Goal: Information Seeking & Learning: Learn about a topic

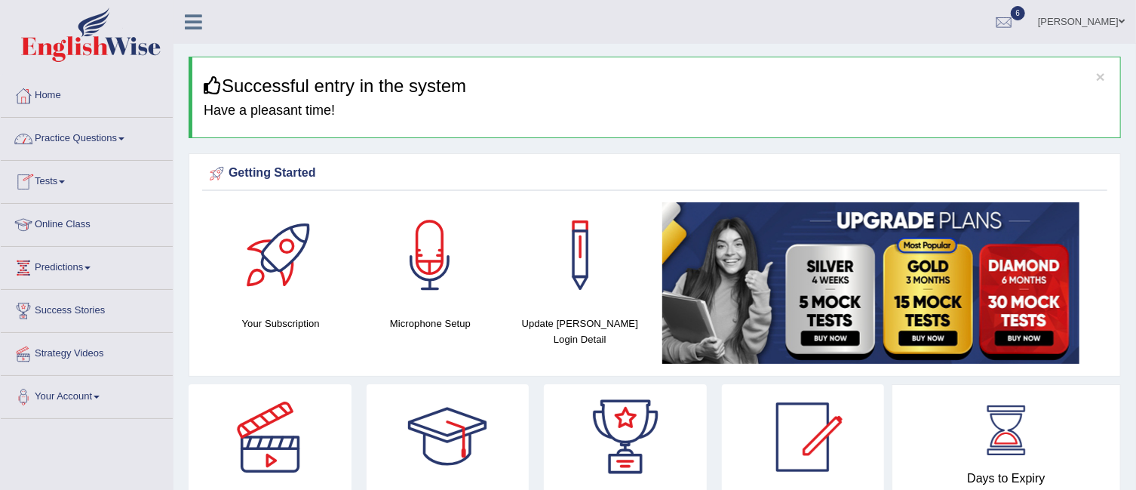
click at [112, 132] on link "Practice Questions" at bounding box center [87, 137] width 172 height 38
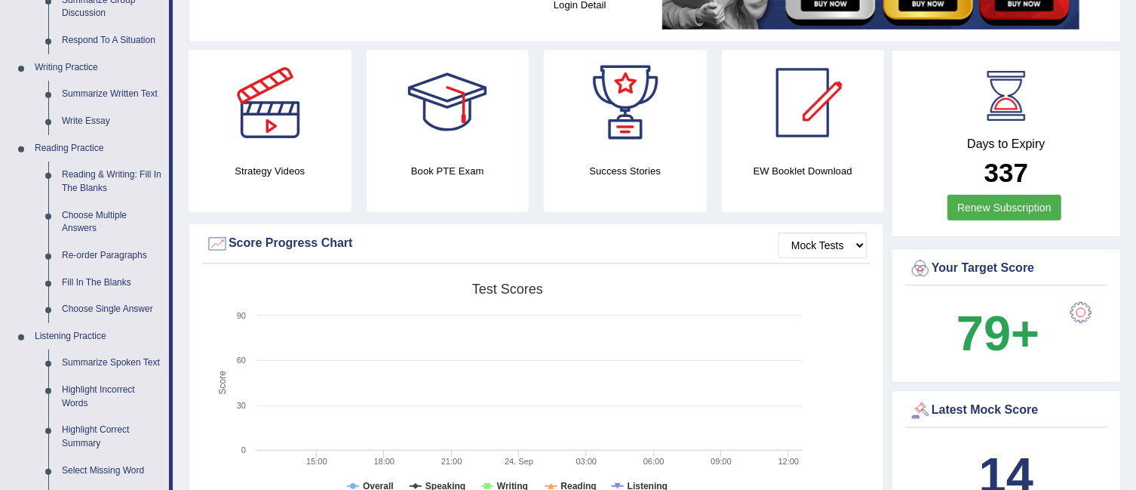
scroll to position [359, 0]
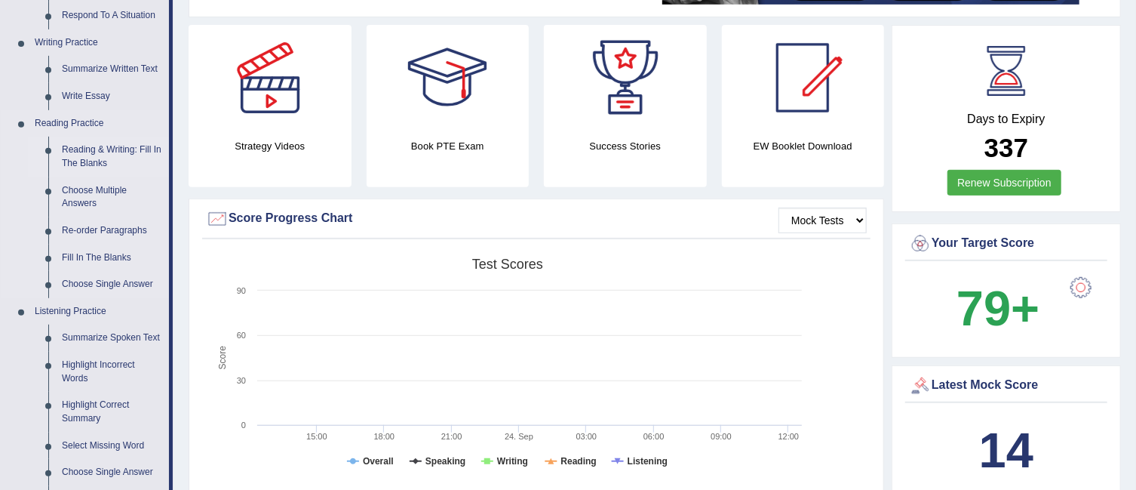
click at [101, 146] on link "Reading & Writing: Fill In The Blanks" at bounding box center [112, 157] width 114 height 40
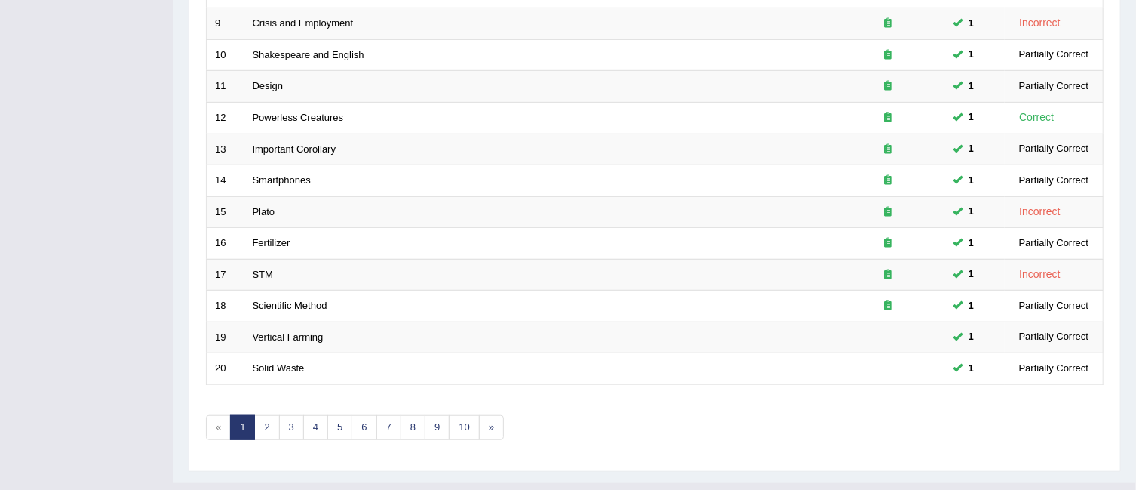
scroll to position [503, 0]
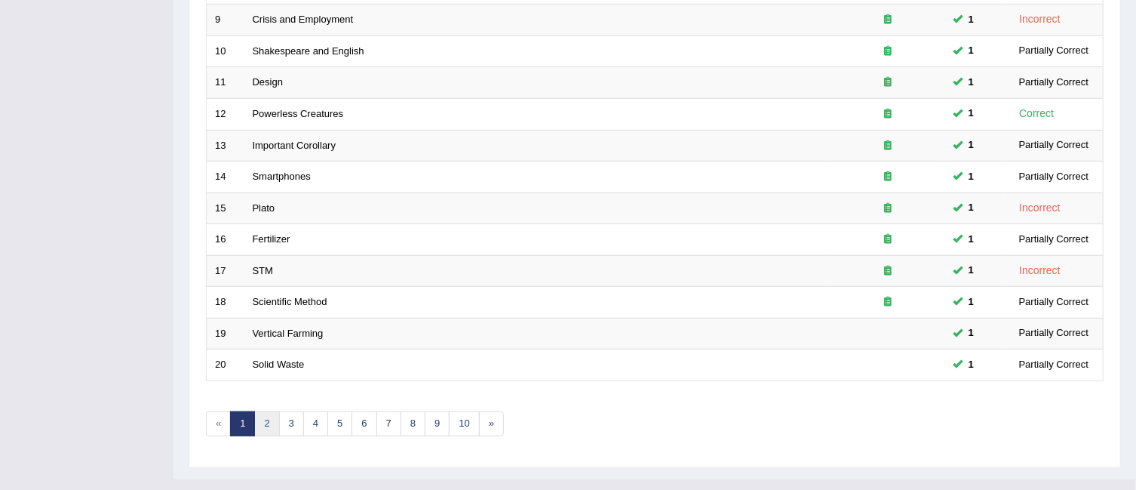
click at [276, 411] on link "2" at bounding box center [266, 423] width 25 height 25
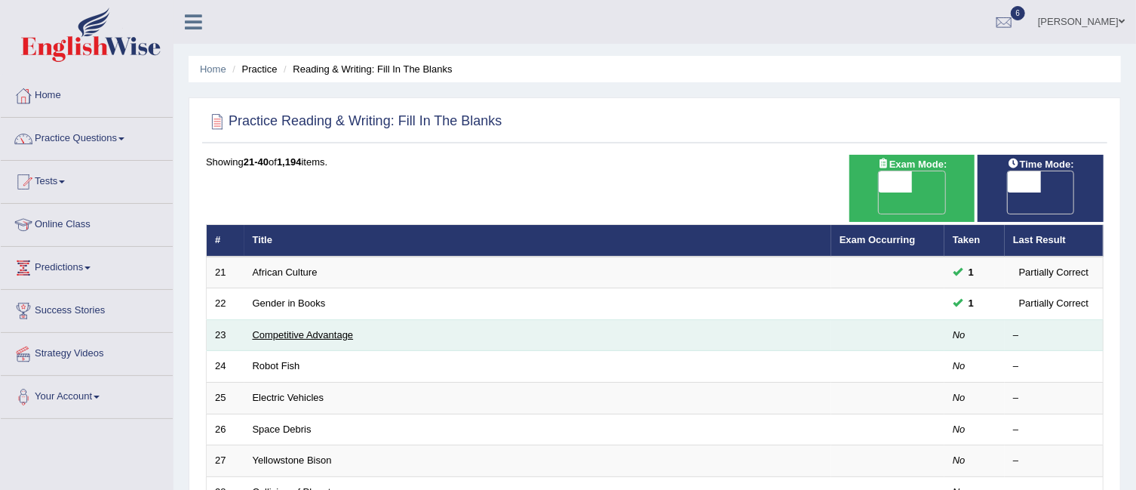
click at [276, 329] on link "Competitive Advantage" at bounding box center [303, 334] width 101 height 11
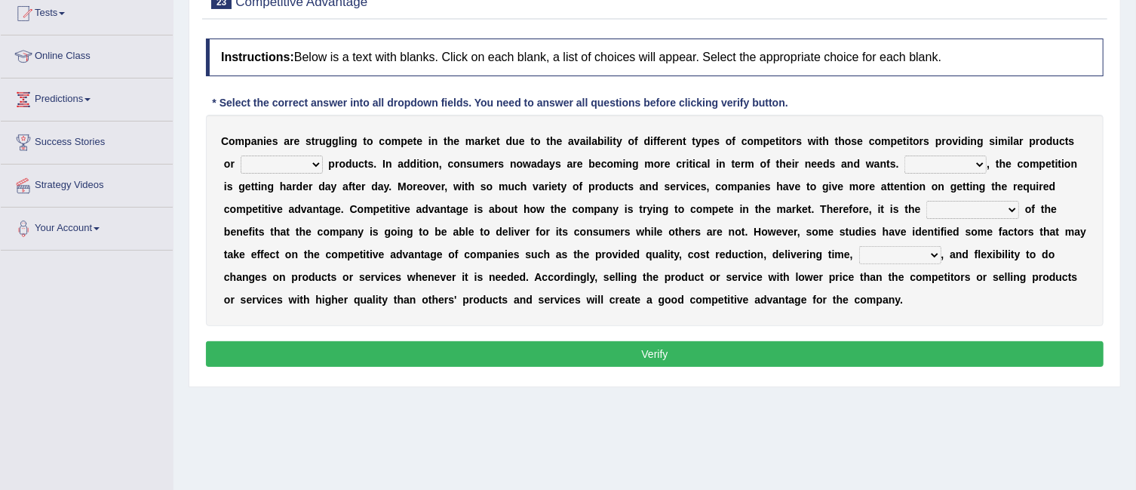
scroll to position [180, 0]
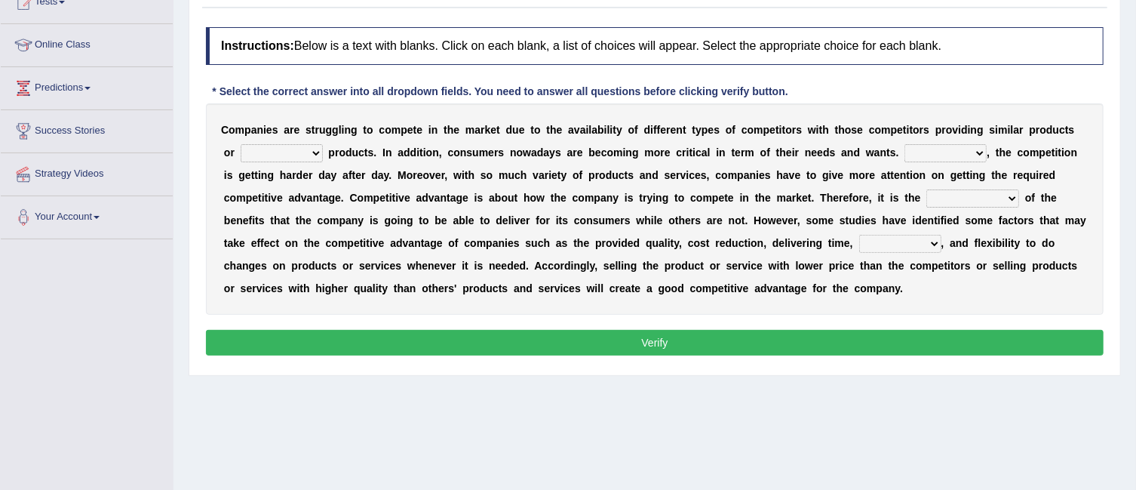
click at [318, 147] on select "constitution restitution substitution institution" at bounding box center [282, 153] width 82 height 18
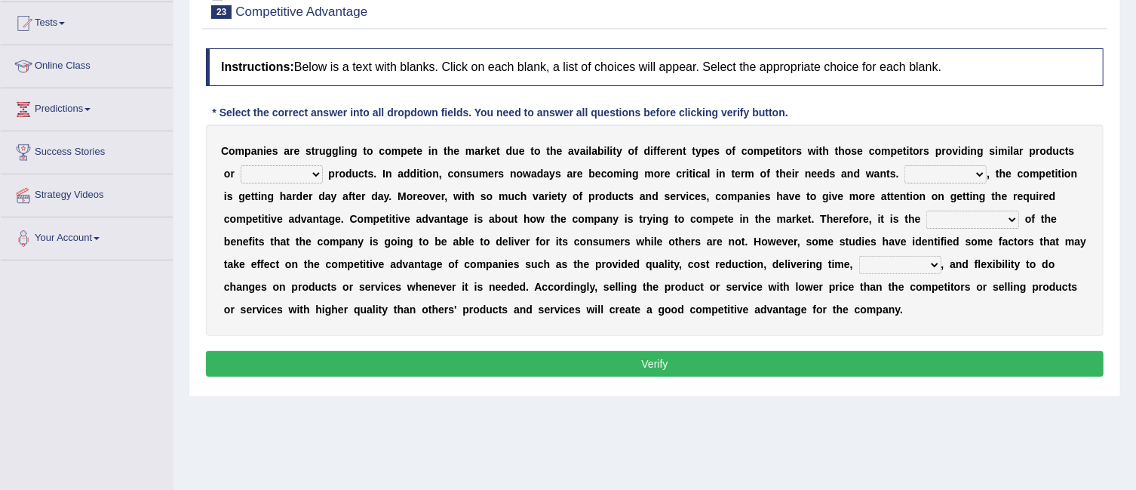
scroll to position [162, 0]
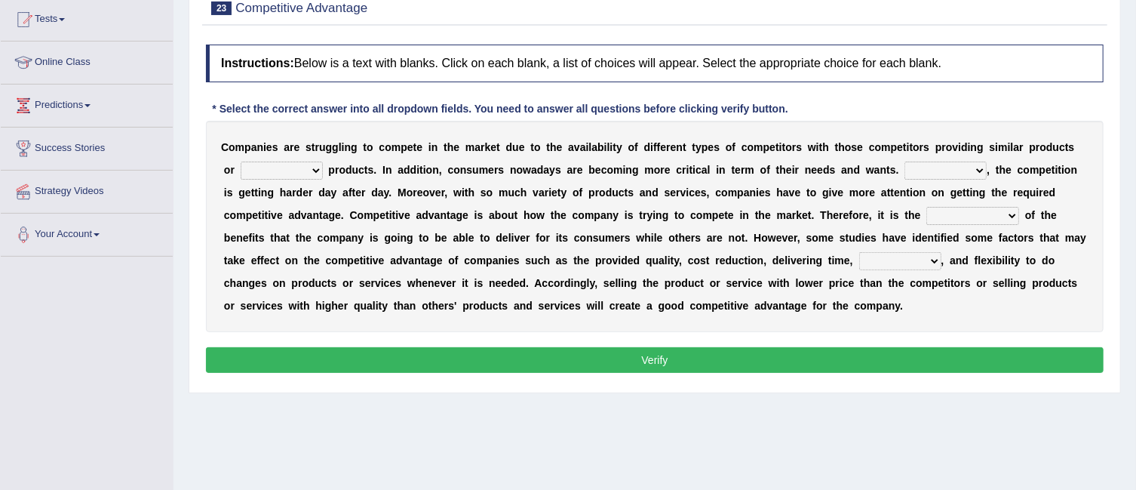
click at [310, 167] on select "constitution restitution substitution institution" at bounding box center [282, 170] width 82 height 18
select select "substitution"
click at [241, 161] on select "constitution restitution substitution institution" at bounding box center [282, 170] width 82 height 18
click at [974, 167] on select "However Instead Additionally Therefore" at bounding box center [945, 170] width 82 height 18
select select "Therefore"
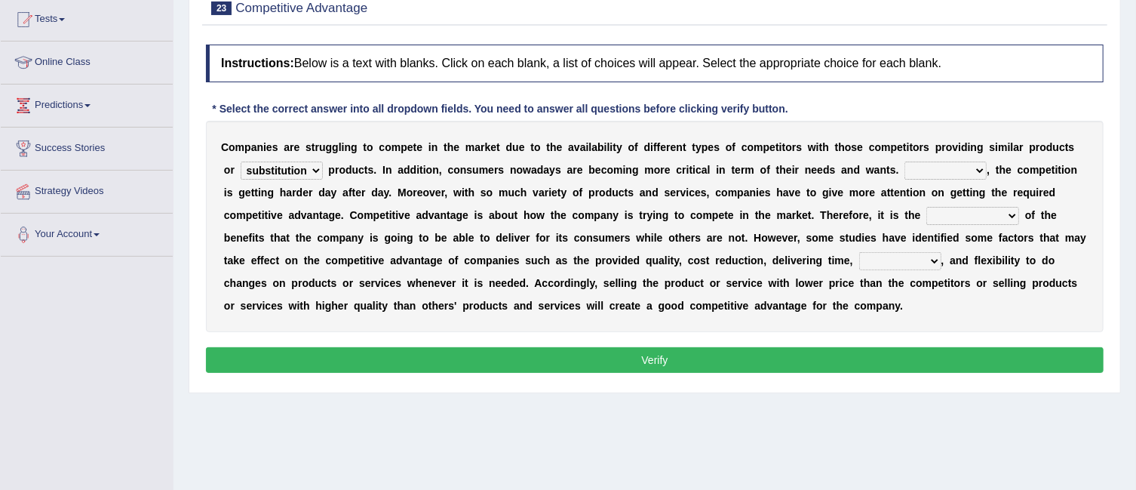
click at [905, 161] on select "However Instead Additionally Therefore" at bounding box center [945, 170] width 82 height 18
click at [1012, 215] on select "dissemination ordination determination incarnation" at bounding box center [972, 216] width 93 height 18
select select "incarnation"
click at [926, 207] on select "dissemination ordination determination incarnation" at bounding box center [972, 216] width 93 height 18
click at [927, 261] on select "captivation aggregation deprivation innovation" at bounding box center [900, 261] width 82 height 18
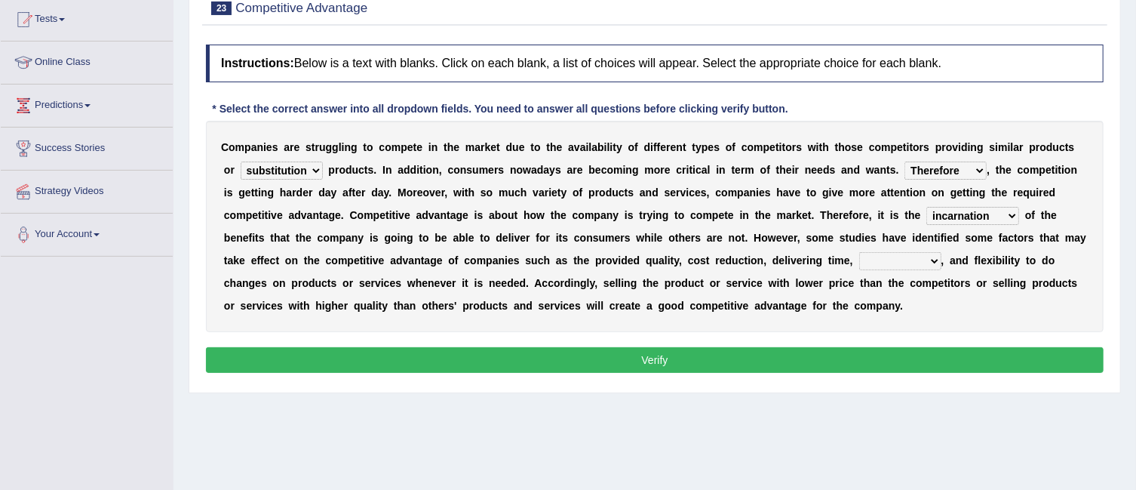
select select "innovation"
click at [859, 252] on select "captivation aggregation deprivation innovation" at bounding box center [900, 261] width 82 height 18
click at [892, 355] on button "Verify" at bounding box center [655, 360] width 898 height 26
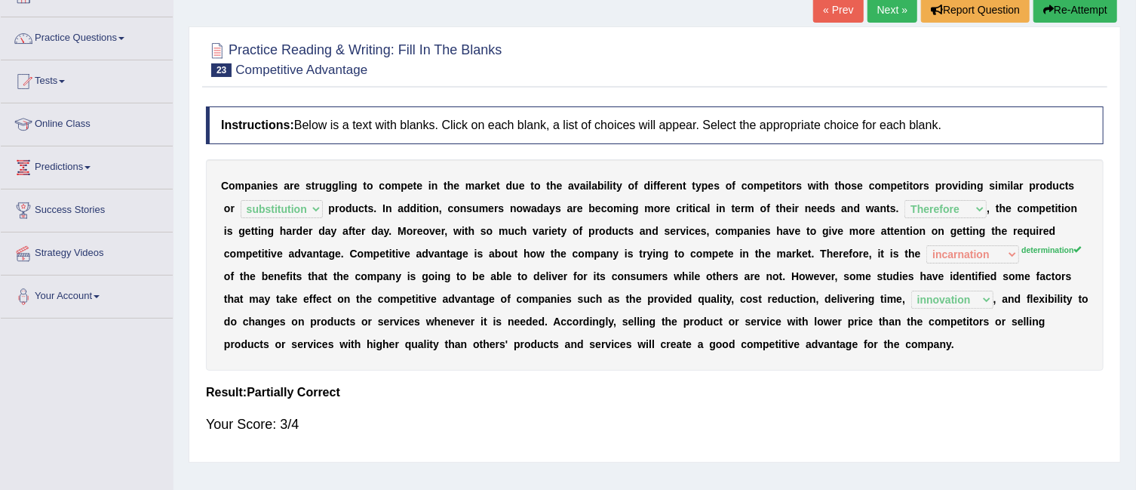
scroll to position [84, 0]
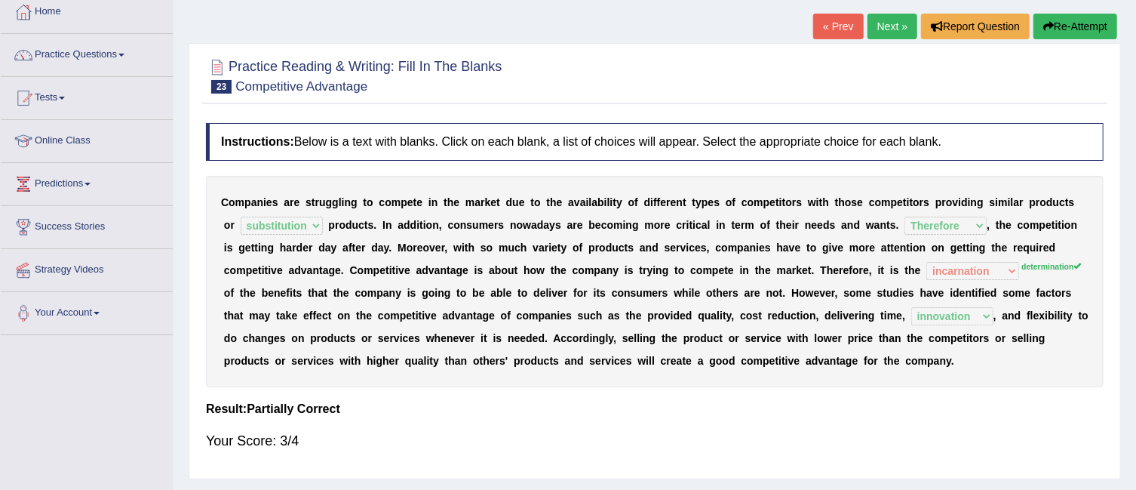
click at [889, 23] on link "Next »" at bounding box center [892, 27] width 50 height 26
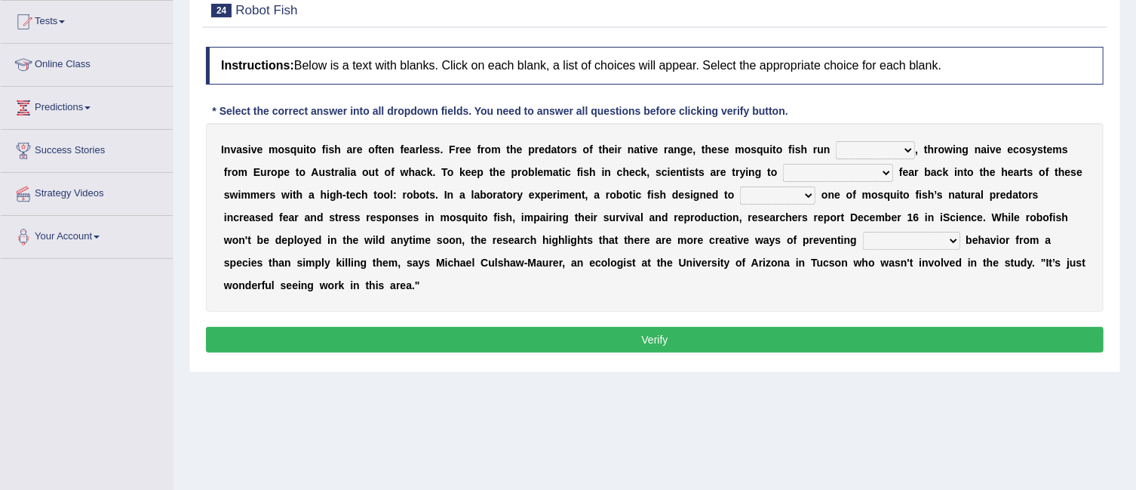
scroll to position [173, 0]
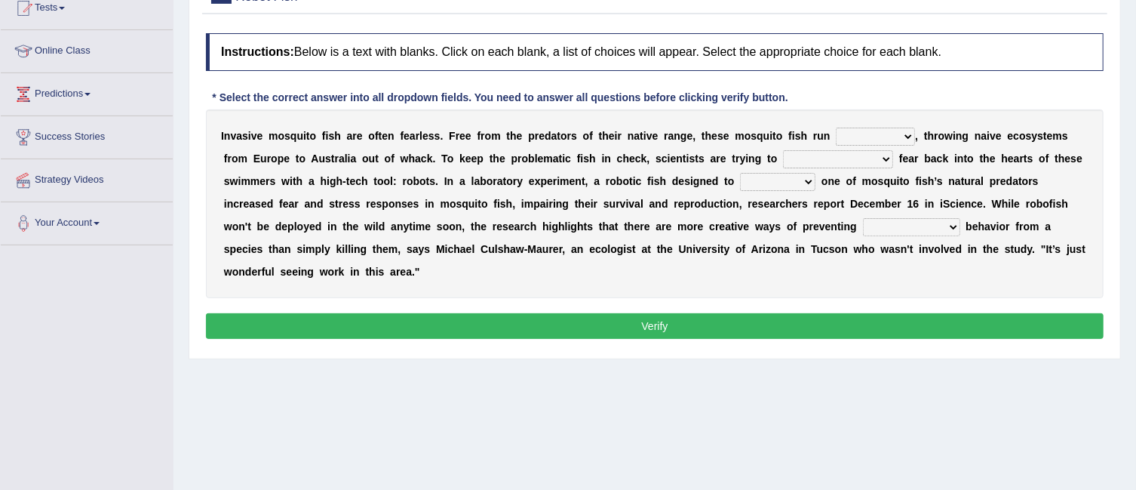
click at [902, 134] on select "occupant flippant rampant concordant" at bounding box center [875, 136] width 79 height 18
click at [808, 159] on select "accept spike strike drake" at bounding box center [838, 159] width 110 height 18
select select "spike"
click at [783, 150] on select "accept spike strike drake" at bounding box center [838, 159] width 110 height 18
click at [805, 177] on select "bequest mimic battle conquest" at bounding box center [777, 182] width 75 height 18
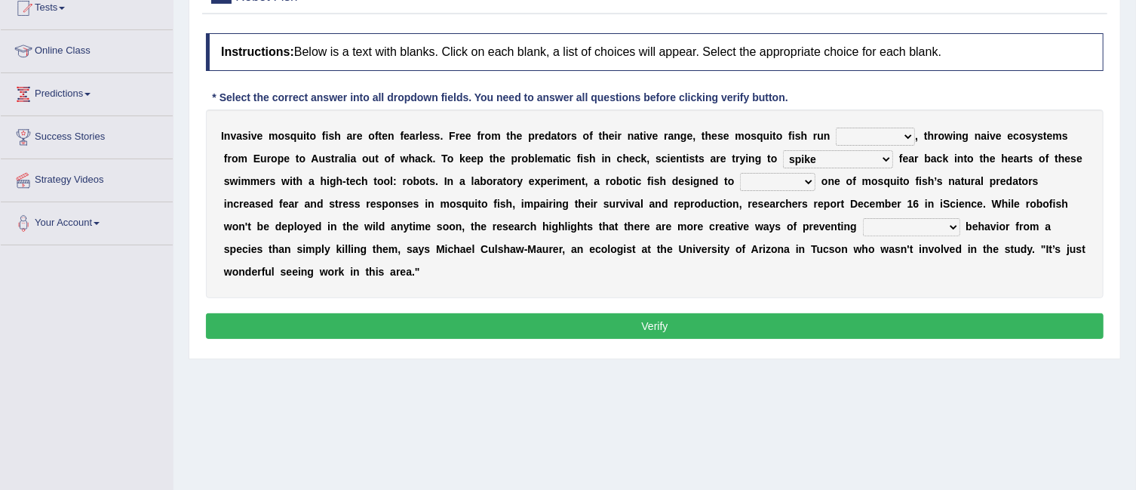
select select "battle"
click at [740, 173] on select "bequest mimic battle conquest" at bounding box center [777, 182] width 75 height 18
click at [949, 223] on select "unprivileged unprecedented uncharted unwanted" at bounding box center [911, 227] width 97 height 18
select select "unprecedented"
click at [863, 218] on select "unprivileged unprecedented uncharted unwanted" at bounding box center [911, 227] width 97 height 18
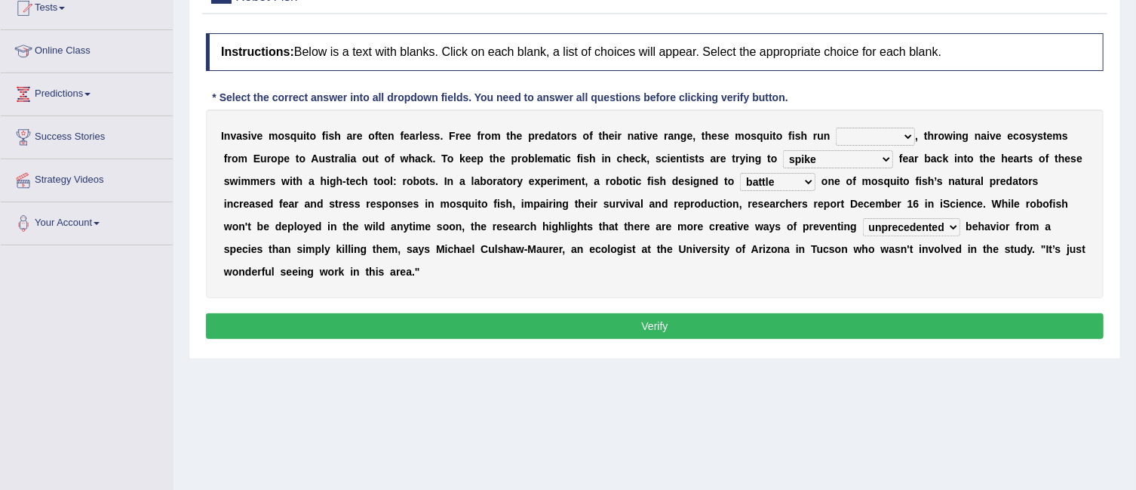
click at [909, 127] on select "occupant flippant rampant concordant" at bounding box center [875, 136] width 79 height 18
select select "occupant"
click at [836, 127] on select "occupant flippant rampant concordant" at bounding box center [875, 136] width 79 height 18
click at [796, 318] on button "Verify" at bounding box center [655, 326] width 898 height 26
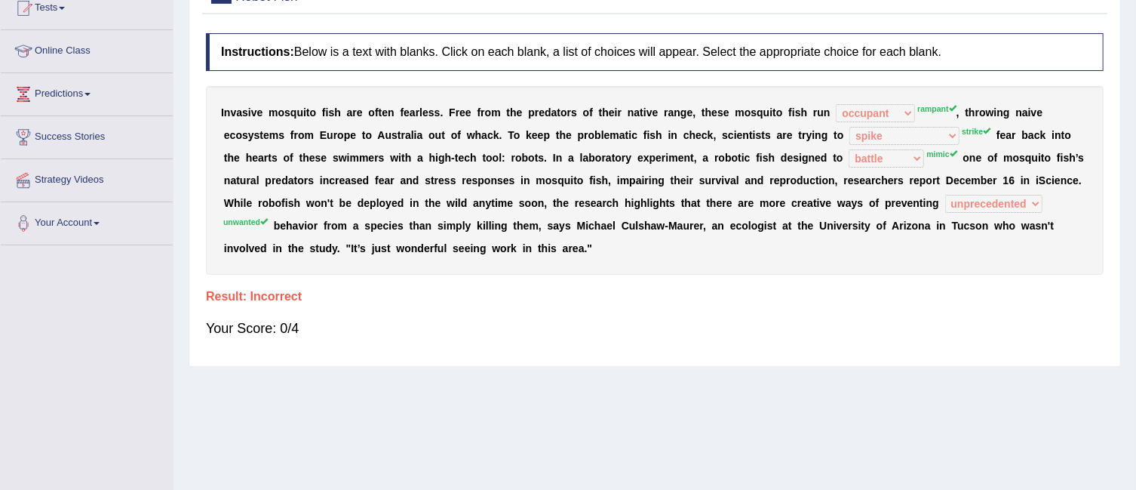
scroll to position [17, 0]
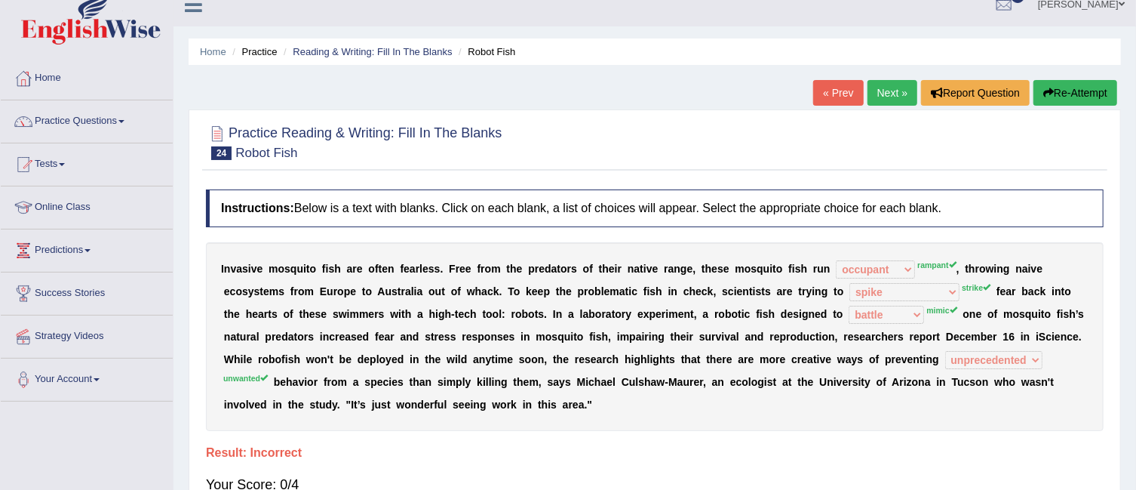
click at [895, 97] on link "Next »" at bounding box center [892, 93] width 50 height 26
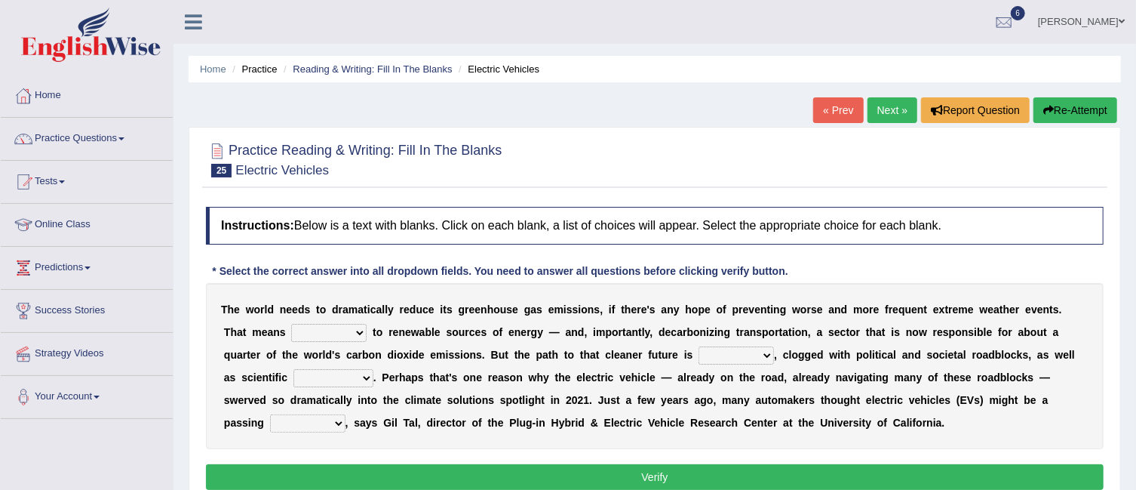
scroll to position [148, 0]
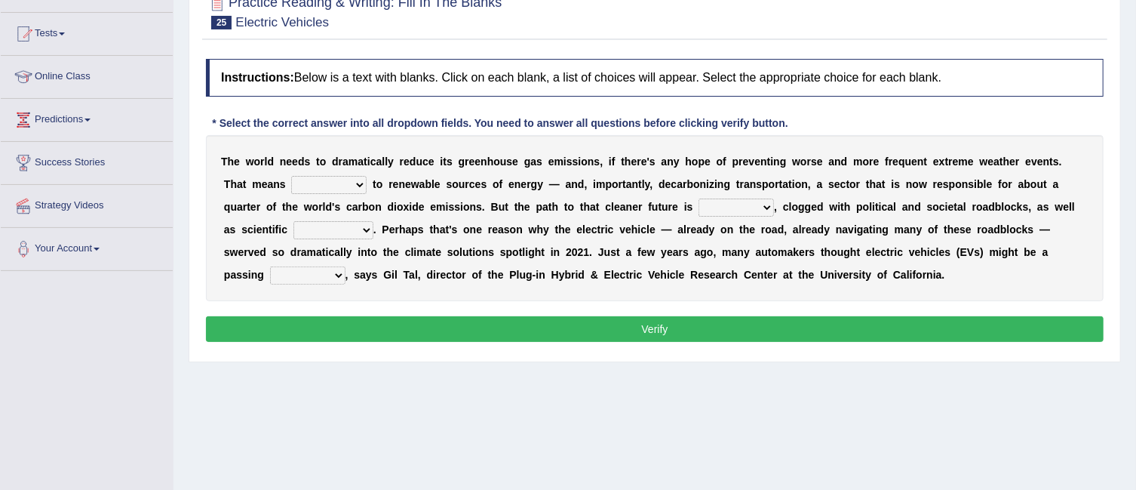
click at [360, 182] on select "grafting drafting crafting shifting" at bounding box center [328, 185] width 75 height 18
select select "shifting"
click at [291, 176] on select "grafting drafting crafting shifting" at bounding box center [328, 185] width 75 height 18
click at [763, 204] on select "daunting daunted daunt dauntless" at bounding box center [736, 207] width 75 height 18
select select "daunted"
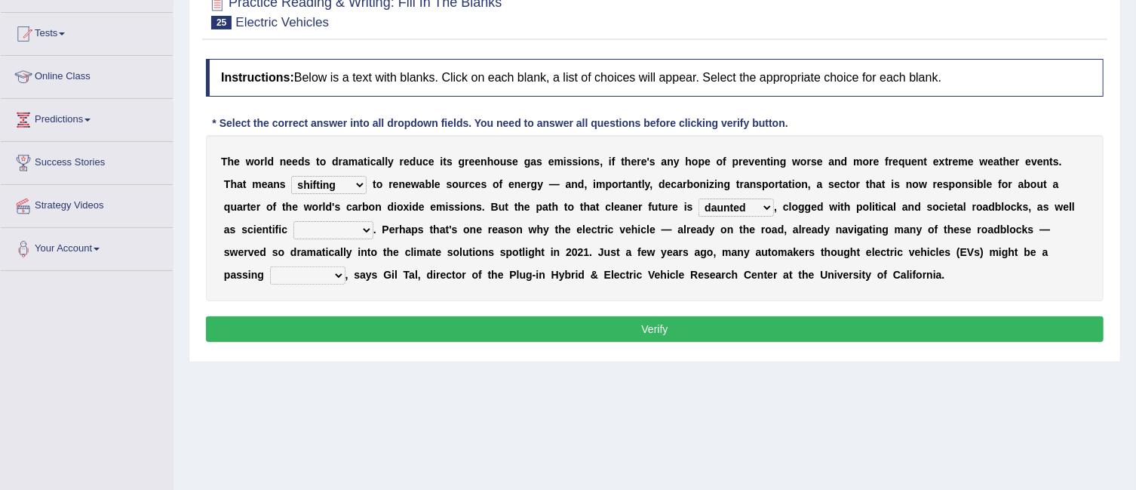
click at [699, 198] on select "daunting daunted daunt dauntless" at bounding box center [736, 207] width 75 height 18
click at [364, 230] on select "spectacles obstacles tentacles receptacles" at bounding box center [333, 230] width 80 height 18
select select "obstacles"
click at [293, 221] on select "spectacles obstacles tentacles receptacles" at bounding box center [333, 230] width 80 height 18
click at [341, 278] on select "fad gad tad lad" at bounding box center [307, 275] width 75 height 18
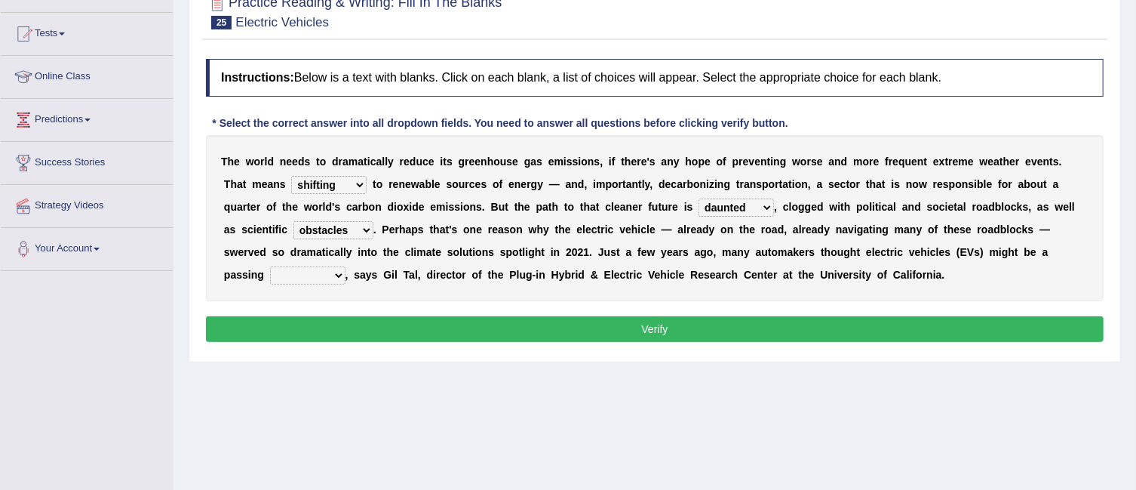
select select "lad"
click at [270, 266] on select "fad gad tad lad" at bounding box center [307, 275] width 75 height 18
click at [392, 334] on button "Verify" at bounding box center [655, 329] width 898 height 26
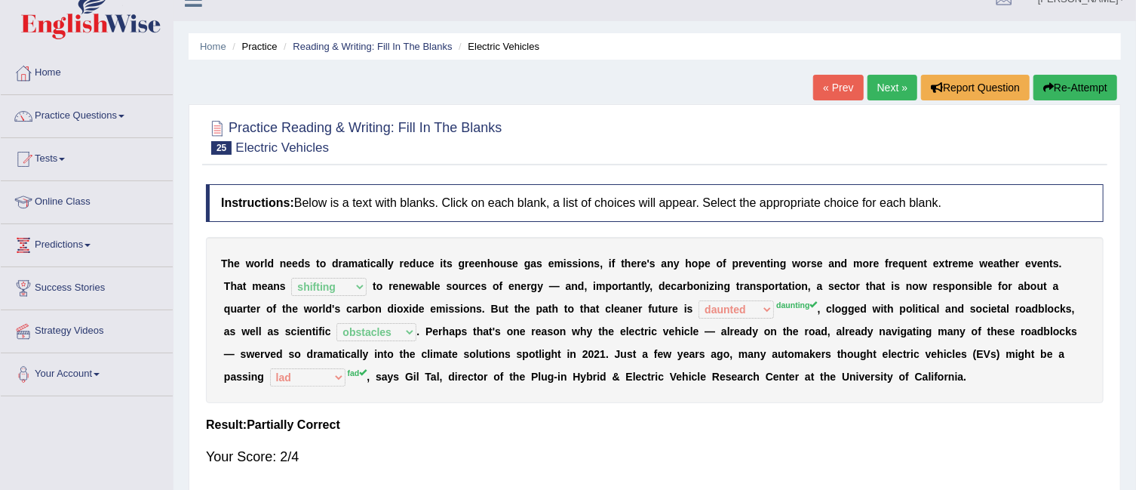
scroll to position [0, 0]
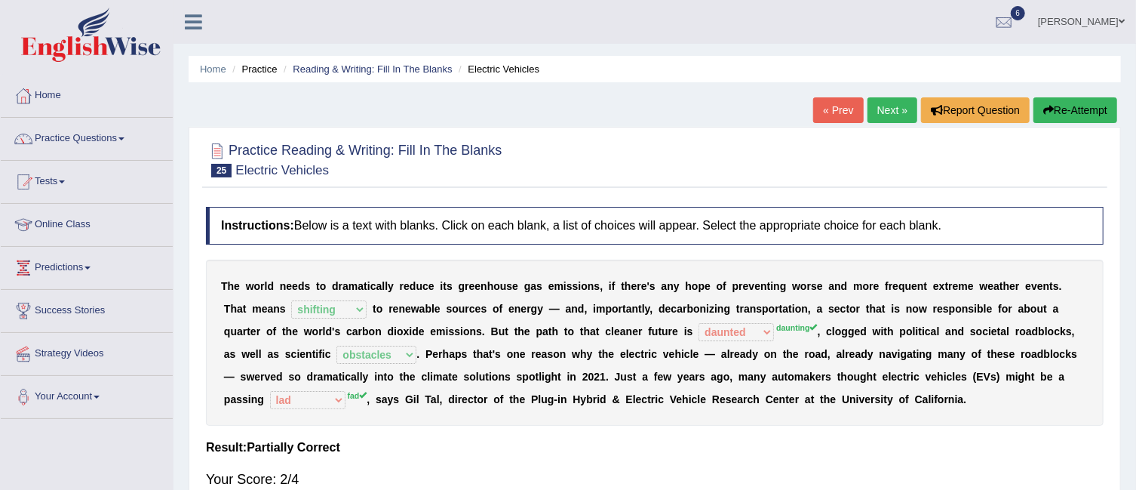
click at [901, 115] on link "Next »" at bounding box center [892, 110] width 50 height 26
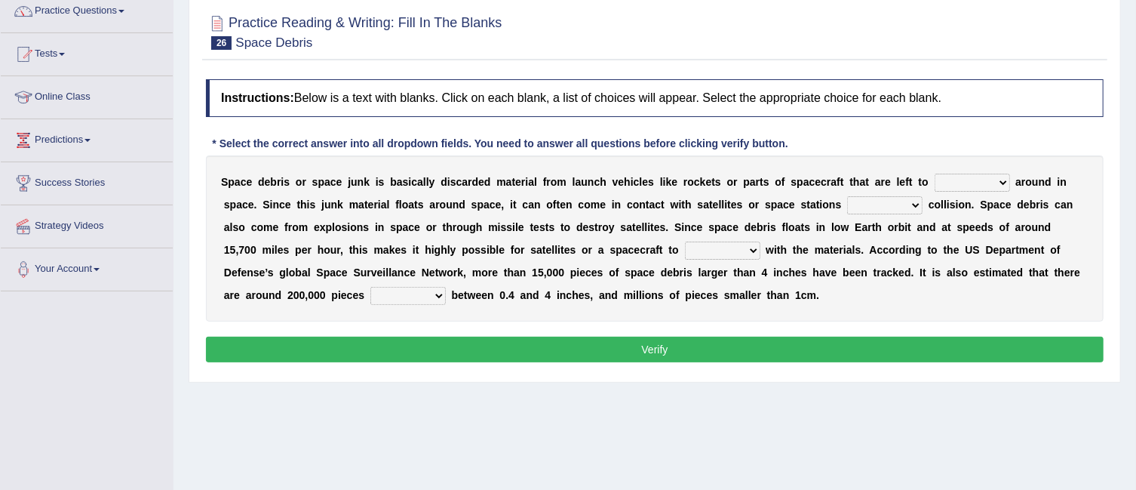
click at [1002, 186] on select "twist center roam loll" at bounding box center [972, 182] width 75 height 18
select select "center"
click at [935, 173] on select "twist center roam loll" at bounding box center [972, 182] width 75 height 18
click at [917, 197] on select "risks risk risked risking" at bounding box center [884, 205] width 75 height 18
click at [847, 196] on select "risks risk risked risking" at bounding box center [884, 205] width 75 height 18
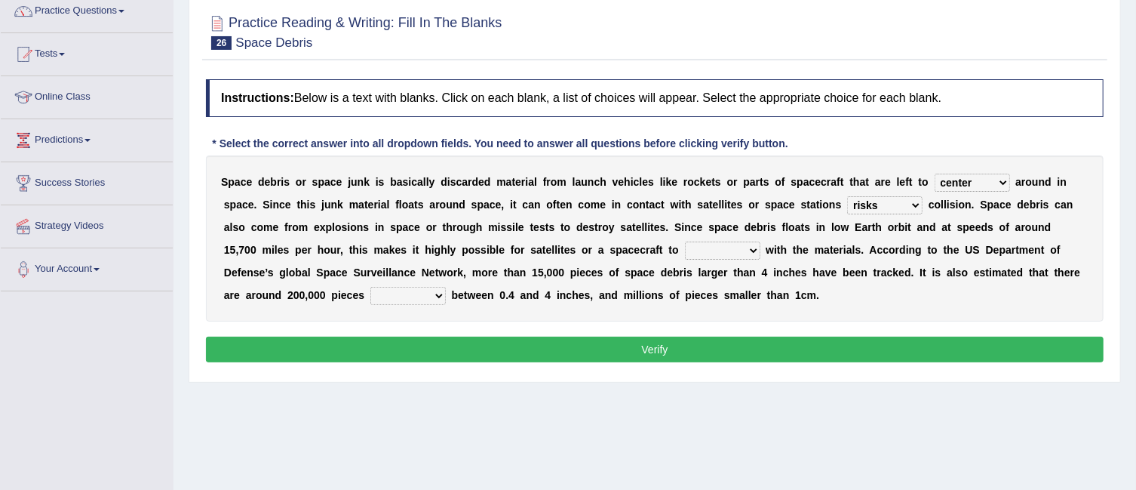
click at [912, 201] on select "risks risk risked risking" at bounding box center [884, 205] width 75 height 18
select select "risk"
click at [847, 196] on select "risks risk risked risking" at bounding box center [884, 205] width 75 height 18
click at [713, 250] on select "collect collate collide collocate" at bounding box center [722, 250] width 75 height 18
select select "collide"
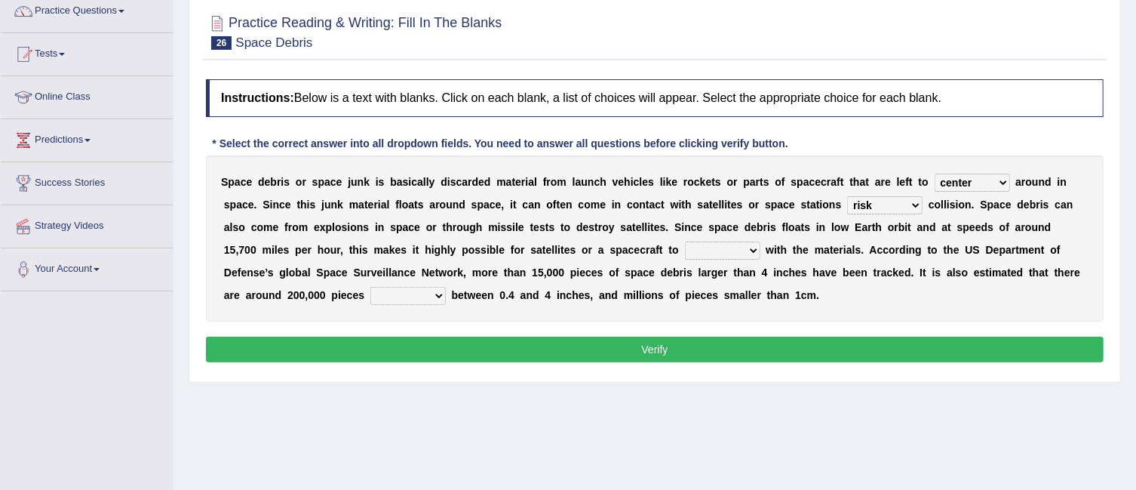
click at [685, 241] on select "collect collate collide collocate" at bounding box center [722, 250] width 75 height 18
click at [375, 300] on select "sized sizing size sizes" at bounding box center [407, 296] width 75 height 18
select select "sized"
click at [370, 287] on select "sized sizing size sizes" at bounding box center [407, 296] width 75 height 18
click at [514, 336] on button "Verify" at bounding box center [655, 349] width 898 height 26
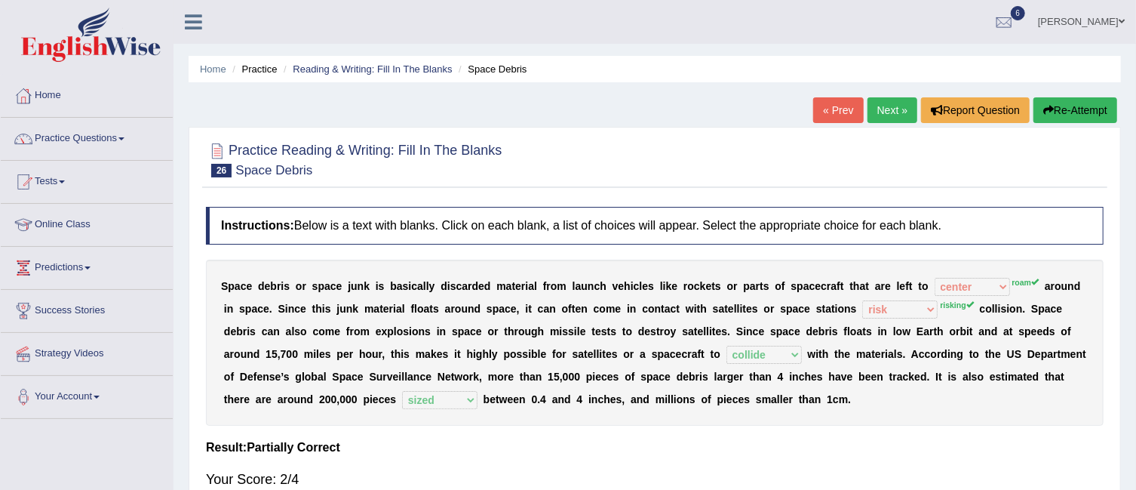
click at [891, 115] on link "Next »" at bounding box center [892, 110] width 50 height 26
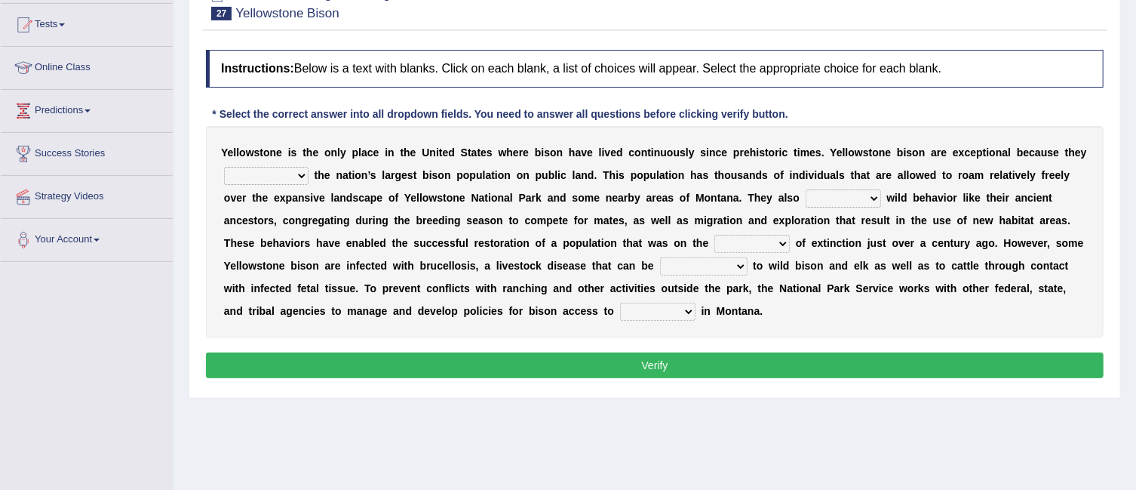
drag, startPoint x: 0, startPoint y: 0, endPoint x: 1149, endPoint y: 224, distance: 1170.5
click at [1135, 224] on html "Toggle navigation Home Practice Questions Speaking Practice Read Aloud Repeat S…" at bounding box center [568, 88] width 1136 height 490
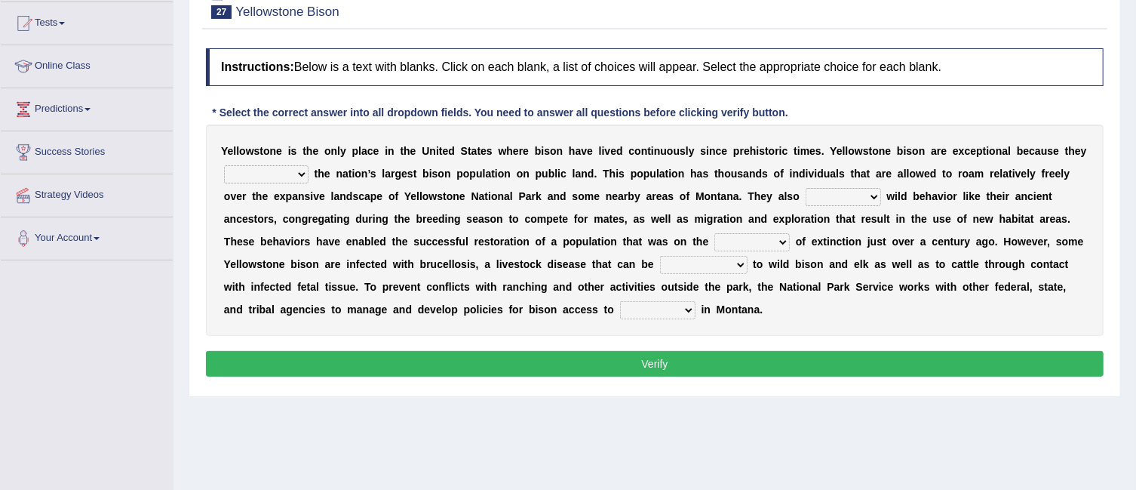
click at [302, 175] on select "congregate comprise consist compromise" at bounding box center [266, 174] width 84 height 18
select select "comprise"
click at [224, 165] on select "congregate comprise consist compromise" at bounding box center [266, 174] width 84 height 18
click at [873, 198] on select "exhibit disregard resist encourage" at bounding box center [843, 197] width 75 height 18
select select "exhibit"
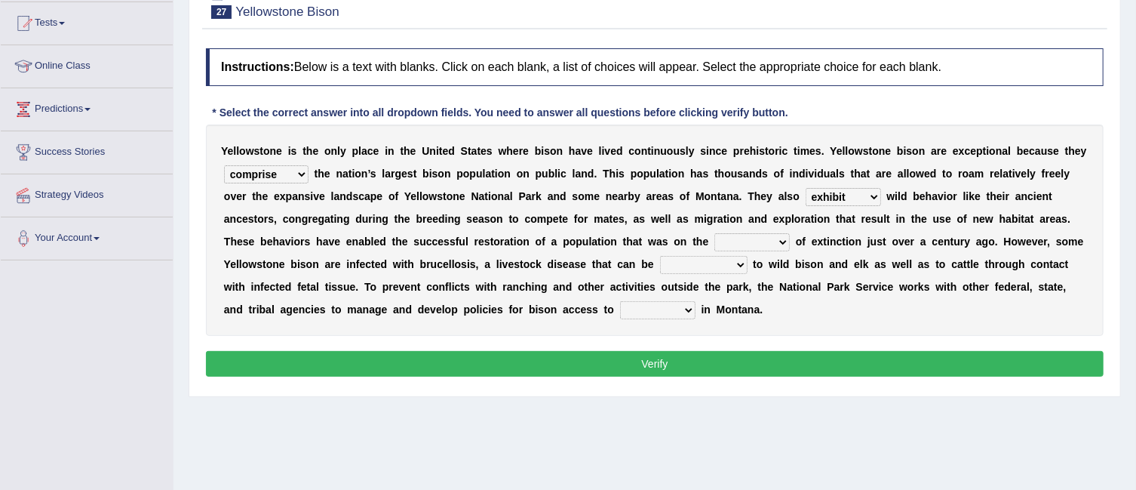
click at [806, 188] on select "exhibit disregard resist encourage" at bounding box center [843, 197] width 75 height 18
click at [778, 241] on select "brine brink danger brindle" at bounding box center [751, 242] width 75 height 18
select select "danger"
click at [714, 233] on select "brine brink danger brindle" at bounding box center [751, 242] width 75 height 18
click at [739, 263] on select "transplanted transported transgressed transmitted" at bounding box center [704, 265] width 88 height 18
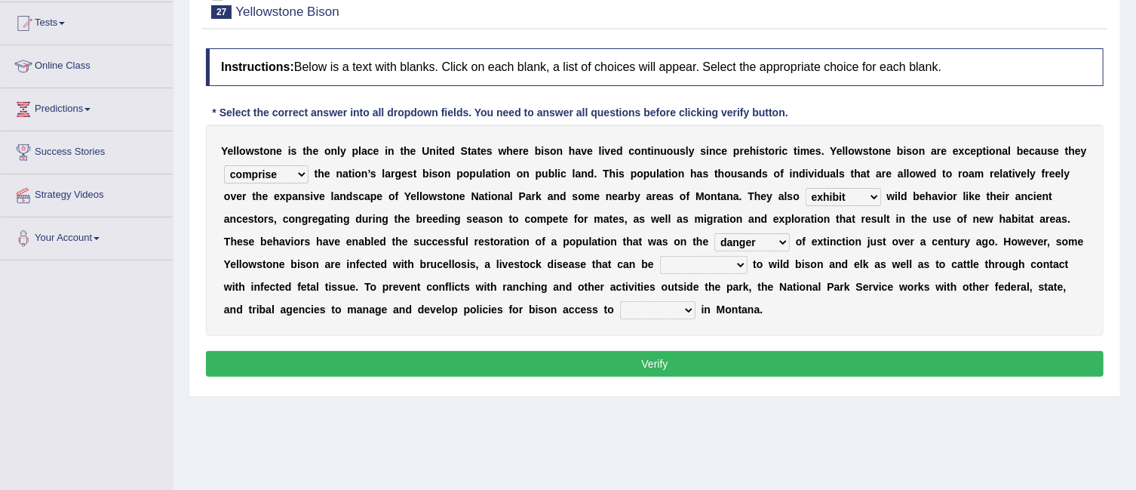
select select "transmitted"
click at [660, 256] on select "transplanted transported transgressed transmitted" at bounding box center [704, 265] width 88 height 18
click at [686, 312] on select "habitat habitat habitant food" at bounding box center [657, 310] width 75 height 18
select select "habitat"
click at [620, 301] on select "habitat habitat habitant food" at bounding box center [657, 310] width 75 height 18
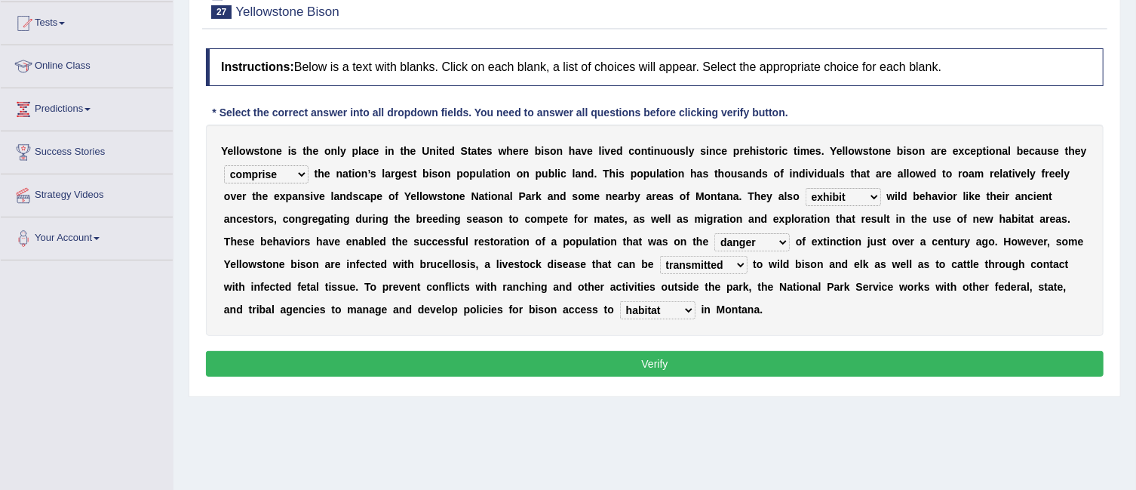
click at [664, 364] on button "Verify" at bounding box center [655, 364] width 898 height 26
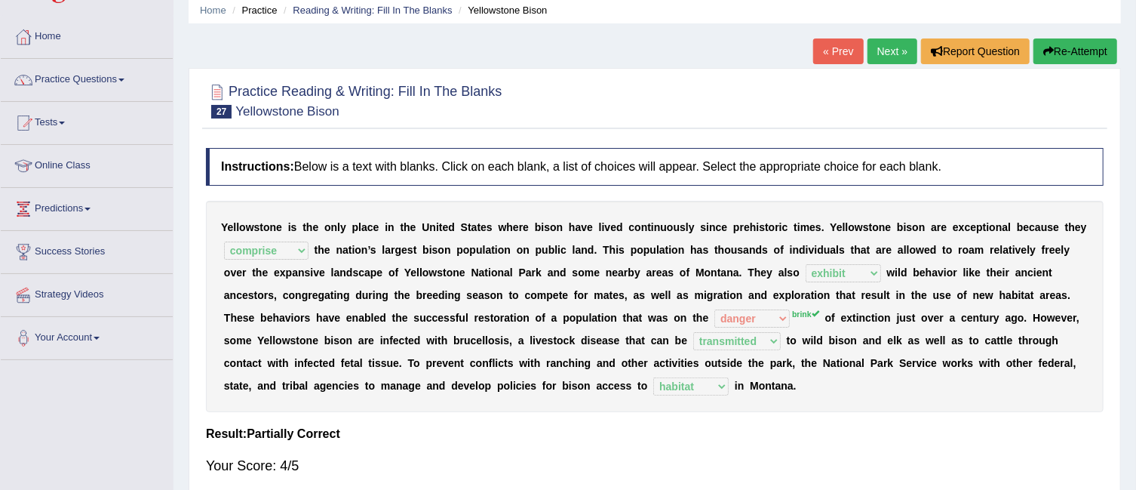
scroll to position [56, 0]
